Goal: Task Accomplishment & Management: Manage account settings

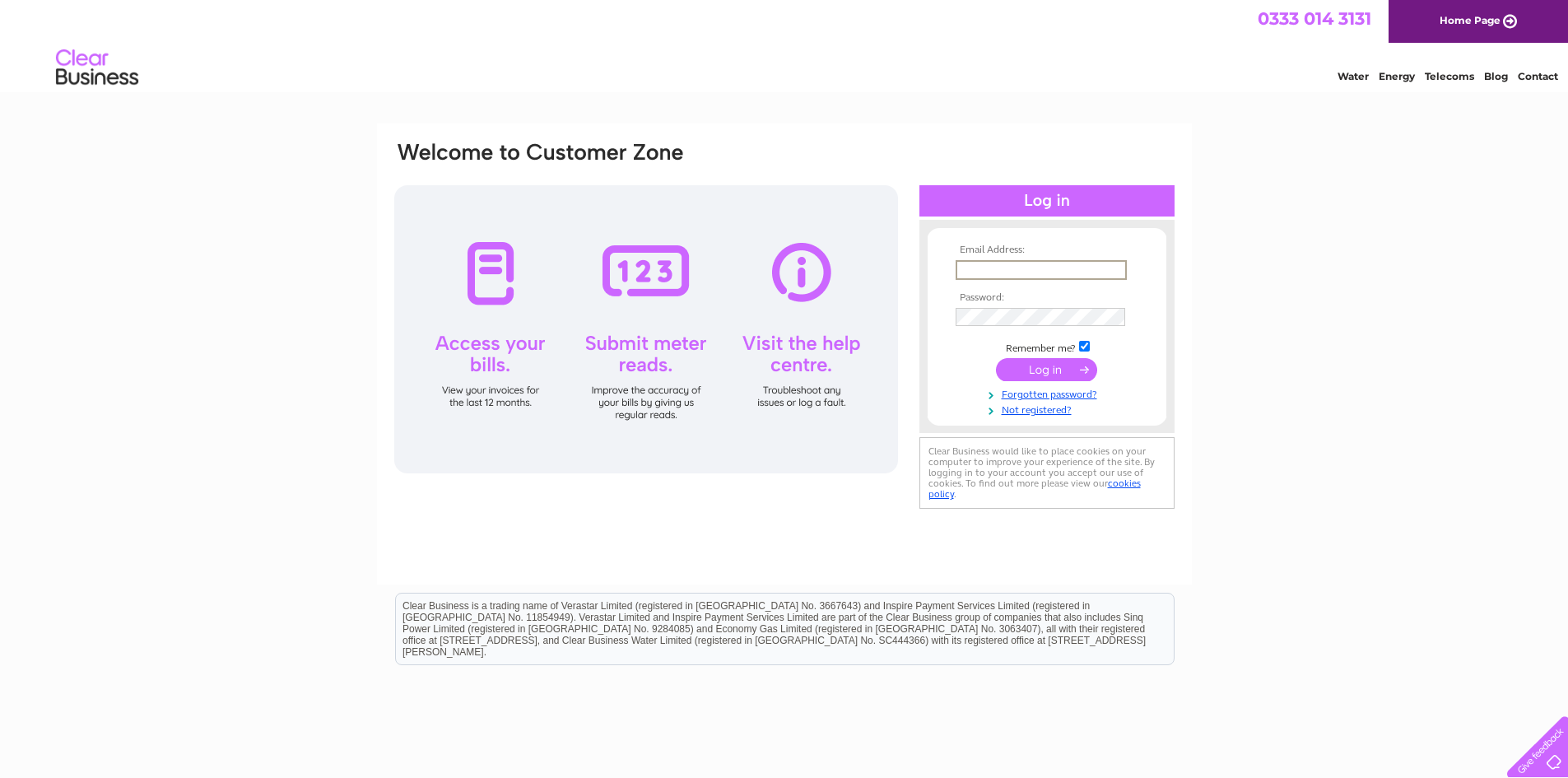
click at [1039, 274] on input "text" at bounding box center [1041, 270] width 171 height 20
type input "londontoolservices@yahoo.com"
click at [1022, 365] on input "submit" at bounding box center [1047, 368] width 101 height 23
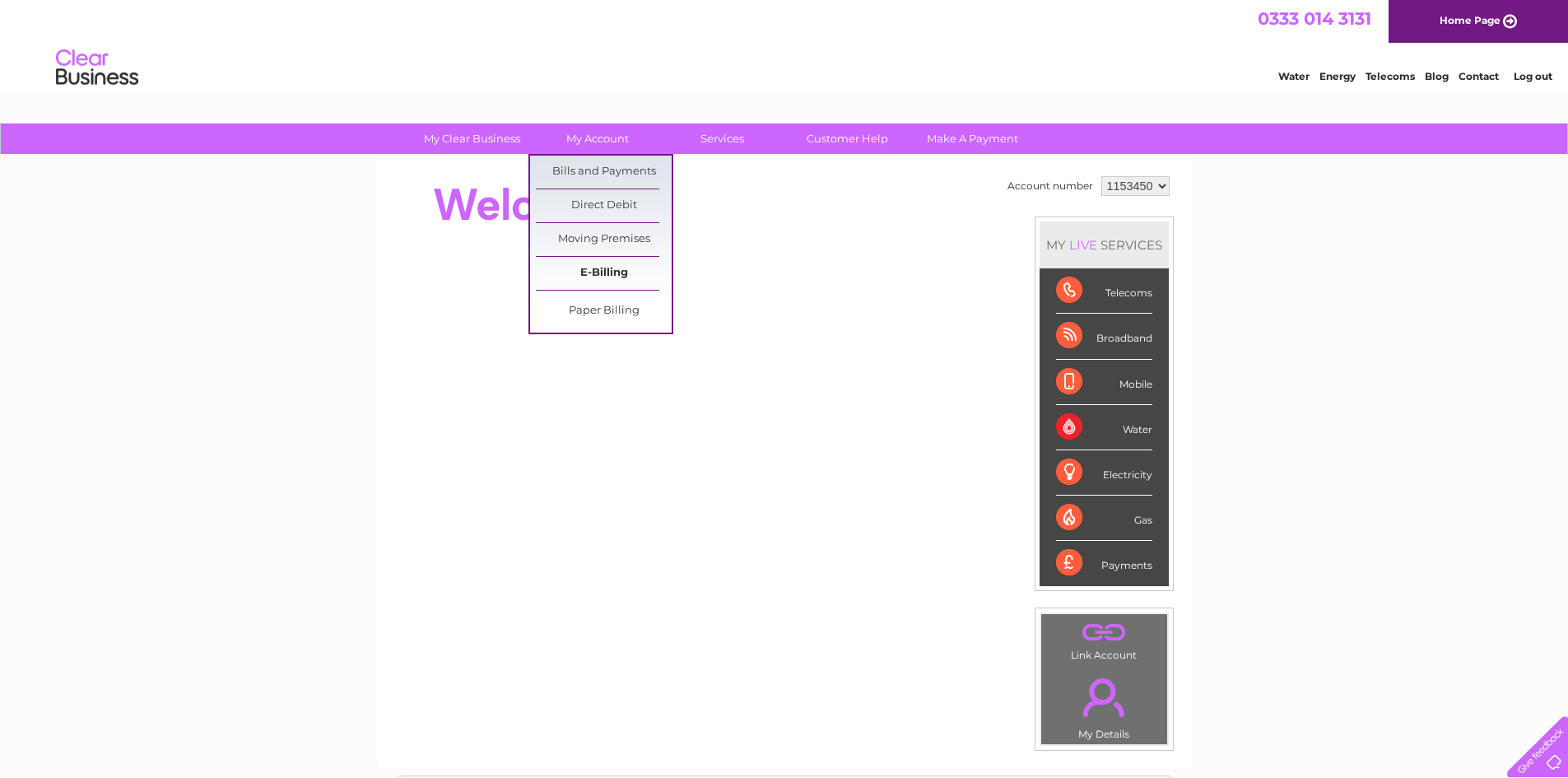
click at [619, 267] on link "E-Billing" at bounding box center [603, 273] width 136 height 33
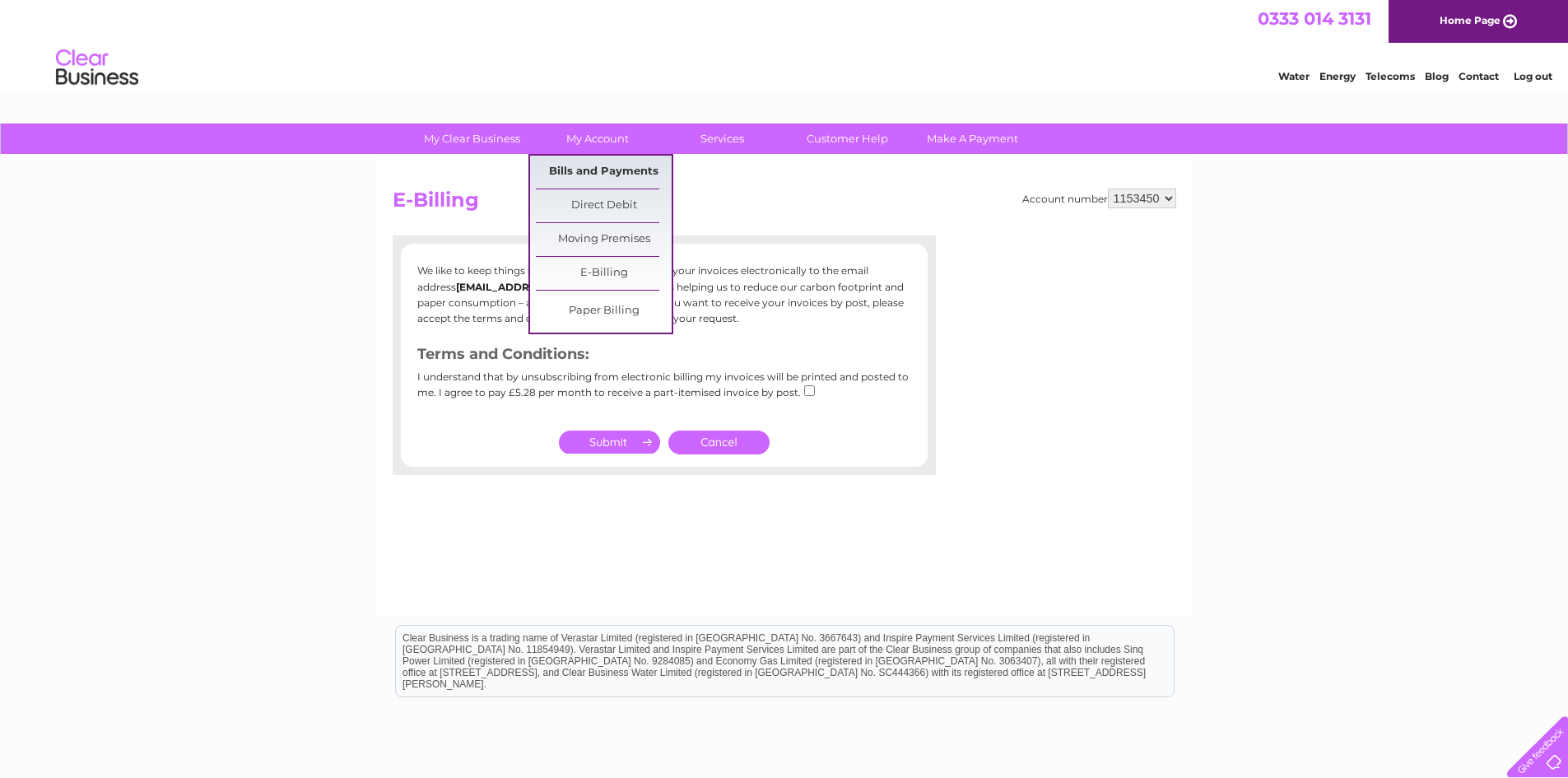
click at [593, 174] on link "Bills and Payments" at bounding box center [603, 172] width 136 height 33
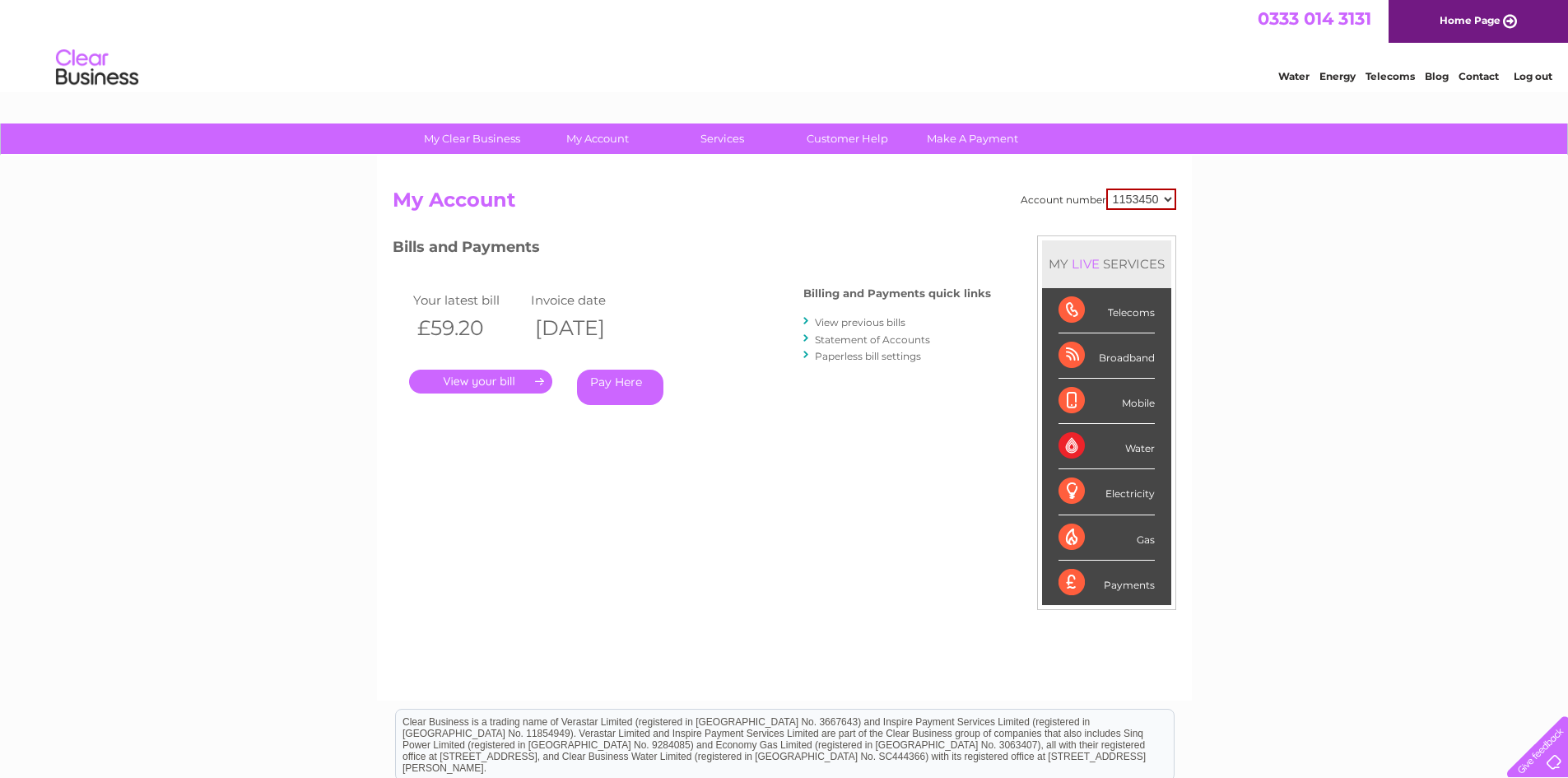
click at [507, 382] on link "." at bounding box center [481, 382] width 143 height 24
